Goal: Information Seeking & Learning: Find specific fact

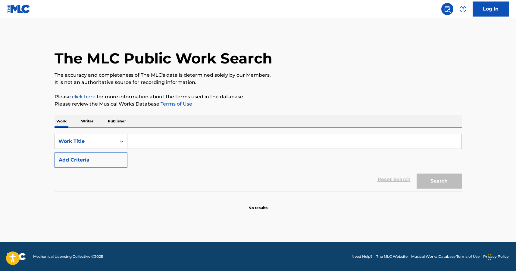
click at [132, 146] on input "Search Form" at bounding box center [294, 141] width 334 height 14
paste input "[PERSON_NAME] and [PERSON_NAME]"
type input "[PERSON_NAME] and [PERSON_NAME]"
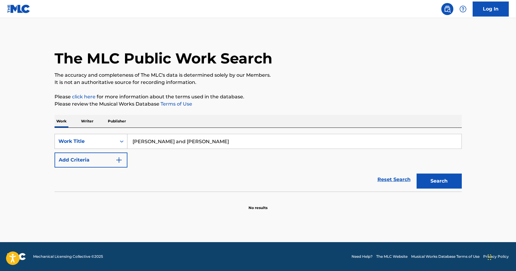
drag, startPoint x: 207, startPoint y: 142, endPoint x: 119, endPoint y: 144, distance: 88.5
click at [119, 144] on div "SearchWithCriteria16993b11-30ed-436e-9ece-4d3af6f6ac8d Work Title [PERSON_NAME]…" at bounding box center [257, 141] width 407 height 15
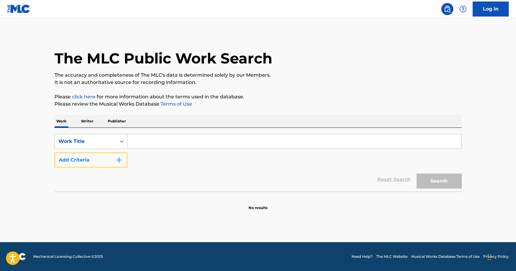
click at [119, 154] on button "Add Criteria" at bounding box center [90, 160] width 73 height 15
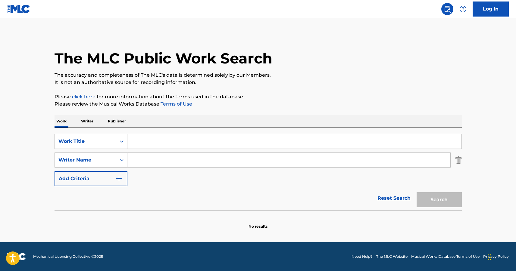
click at [141, 163] on input "Search Form" at bounding box center [288, 160] width 323 height 14
paste input "Sammy Cahn and Jule Styne"
type input "Sammy Cahn and Jule Styne"
click at [168, 139] on input "Search Form" at bounding box center [294, 141] width 334 height 14
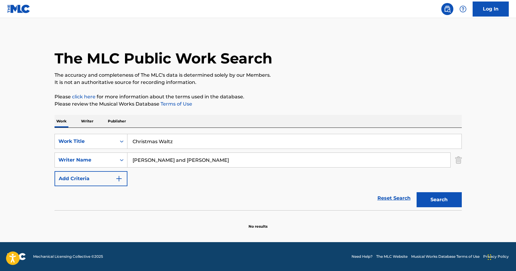
type input "Christmas Waltz"
click at [416, 192] on button "Search" at bounding box center [438, 199] width 45 height 15
click at [192, 144] on input "Christmas Waltz" at bounding box center [294, 141] width 334 height 14
drag, startPoint x: 173, startPoint y: 140, endPoint x: 161, endPoint y: 141, distance: 12.7
click at [161, 141] on input "Christmas Waltz" at bounding box center [294, 141] width 334 height 14
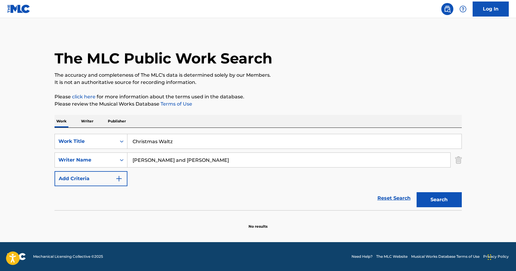
click at [204, 158] on input "Sammy Cahn and Jule Styne" at bounding box center [288, 160] width 323 height 14
drag, startPoint x: 178, startPoint y: 160, endPoint x: 112, endPoint y: 161, distance: 66.2
click at [112, 161] on div "SearchWithCriteria41c1ce88-f20f-468b-b1ce-4d5d17b5b5c1 Writer Name Sammy Cahn a…" at bounding box center [257, 160] width 407 height 15
type input "Jule Styne"
click at [416, 192] on button "Search" at bounding box center [438, 199] width 45 height 15
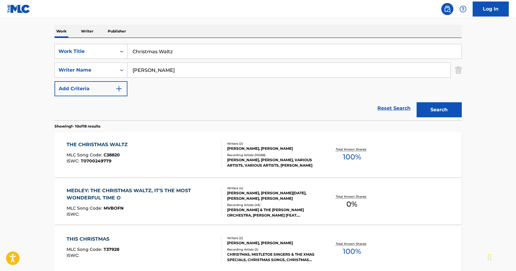
scroll to position [90, 0]
click at [95, 141] on div "THE CHRISTMAS WALTZ" at bounding box center [99, 144] width 64 height 7
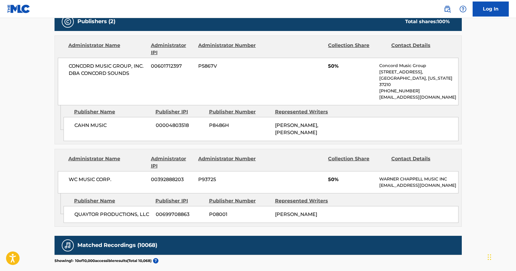
scroll to position [301, 0]
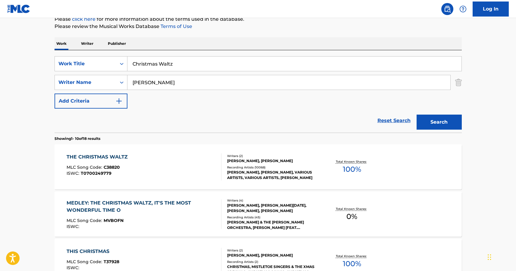
drag, startPoint x: 178, startPoint y: 64, endPoint x: 96, endPoint y: 70, distance: 82.7
click at [97, 71] on div "SearchWithCriteria16993b11-30ed-436e-9ece-4d3af6f6ac8d Work Title Christmas Wal…" at bounding box center [257, 82] width 407 height 52
paste input "The most wonderful time of the year"
type input "The most wonderful time of the year"
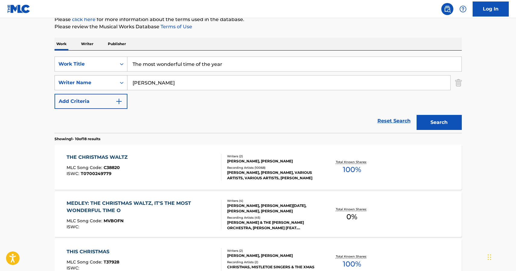
drag, startPoint x: 168, startPoint y: 84, endPoint x: 82, endPoint y: 87, distance: 85.5
click at [82, 87] on div "SearchWithCriteria41c1ce88-f20f-468b-b1ce-4d5d17b5b5c1 Writer Name Jule Styne" at bounding box center [257, 82] width 407 height 15
click at [416, 115] on button "Search" at bounding box center [438, 122] width 45 height 15
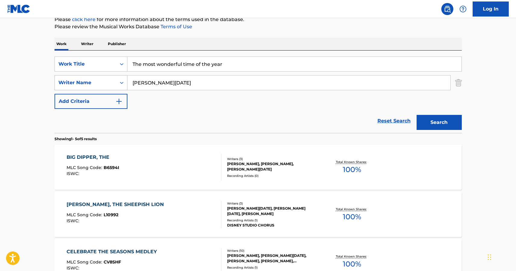
drag, startPoint x: 175, startPoint y: 86, endPoint x: 123, endPoint y: 86, distance: 52.4
click at [123, 86] on div "SearchWithCriteria41c1ce88-f20f-468b-b1ce-4d5d17b5b5c1 Writer Name Edward Pola" at bounding box center [257, 82] width 407 height 15
type input "George Wyle"
click at [416, 115] on button "Search" at bounding box center [438, 122] width 45 height 15
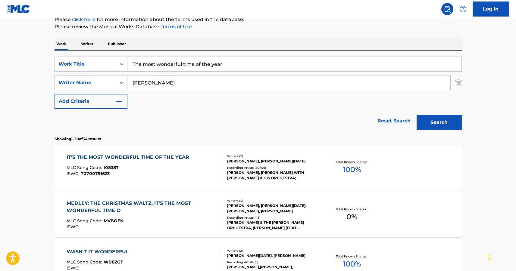
click at [135, 158] on div "IT'S THE MOST WONDERFUL TIME OF THE YEAR" at bounding box center [130, 157] width 126 height 7
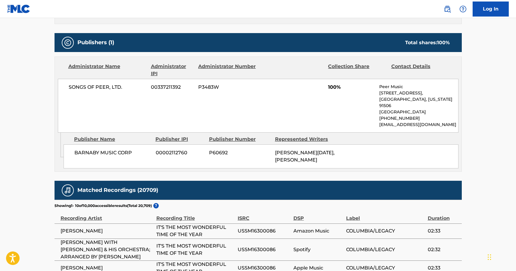
scroll to position [300, 0]
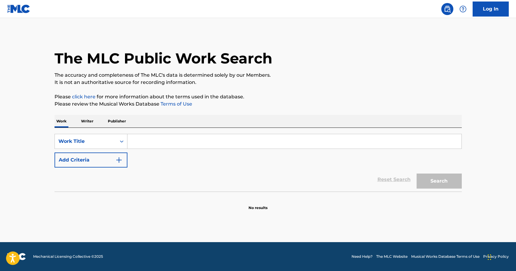
click at [150, 141] on input "Search Form" at bounding box center [294, 141] width 334 height 14
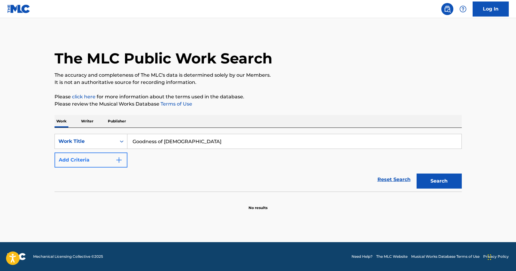
type input "Goodness of [DEMOGRAPHIC_DATA]"
click at [119, 161] on img "Search Form" at bounding box center [118, 160] width 7 height 7
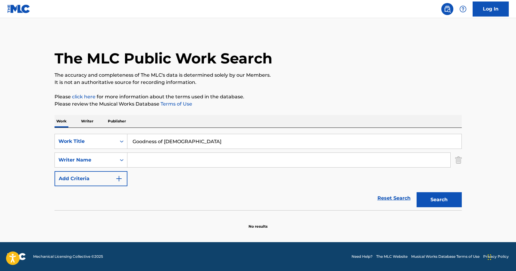
click at [166, 158] on input "Search Form" at bounding box center [288, 160] width 323 height 14
type input "W"
click at [167, 159] on input "Search Form" at bounding box center [288, 160] width 323 height 14
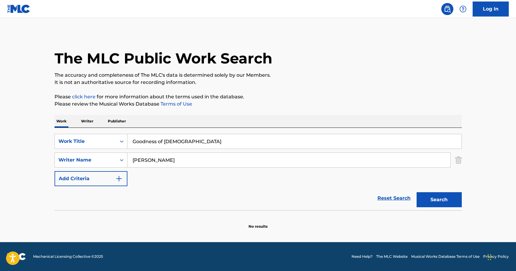
type input "[PERSON_NAME]"
click at [416, 192] on button "Search" at bounding box center [438, 199] width 45 height 15
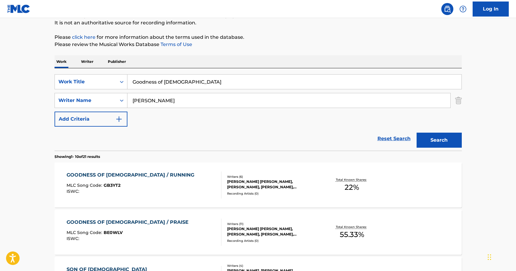
scroll to position [60, 0]
click at [109, 176] on div "GOODNESS OF [DEMOGRAPHIC_DATA] / RUNNING" at bounding box center [132, 174] width 131 height 7
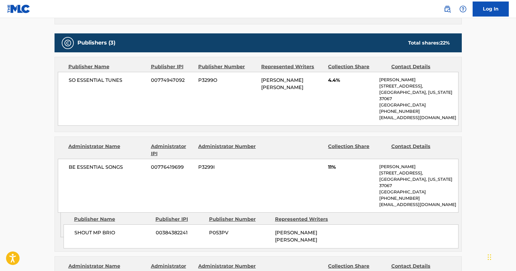
scroll to position [301, 0]
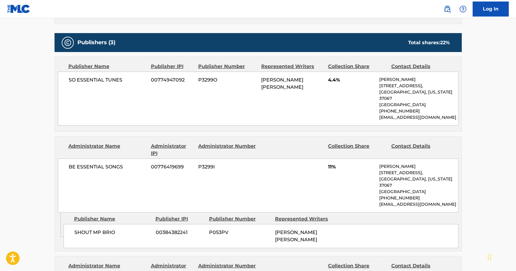
drag, startPoint x: 389, startPoint y: 104, endPoint x: 375, endPoint y: 98, distance: 15.0
click at [375, 98] on div "SO ESSENTIAL TUNES 00774947092 P3299O [PERSON_NAME] [PERSON_NAME] 4.4% [PERSON_…" at bounding box center [258, 99] width 400 height 54
